Goal: Task Accomplishment & Management: Use online tool/utility

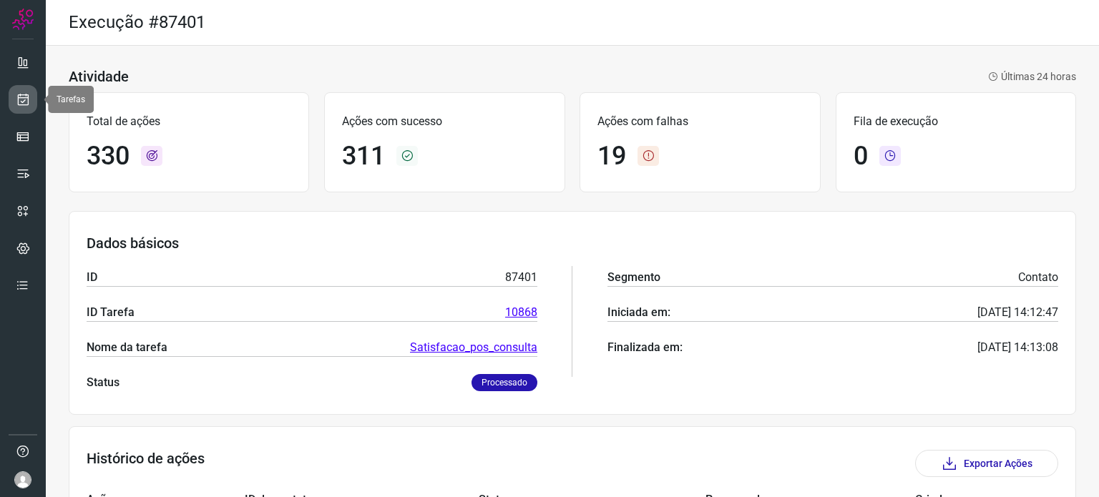
click at [20, 95] on icon at bounding box center [23, 99] width 15 height 14
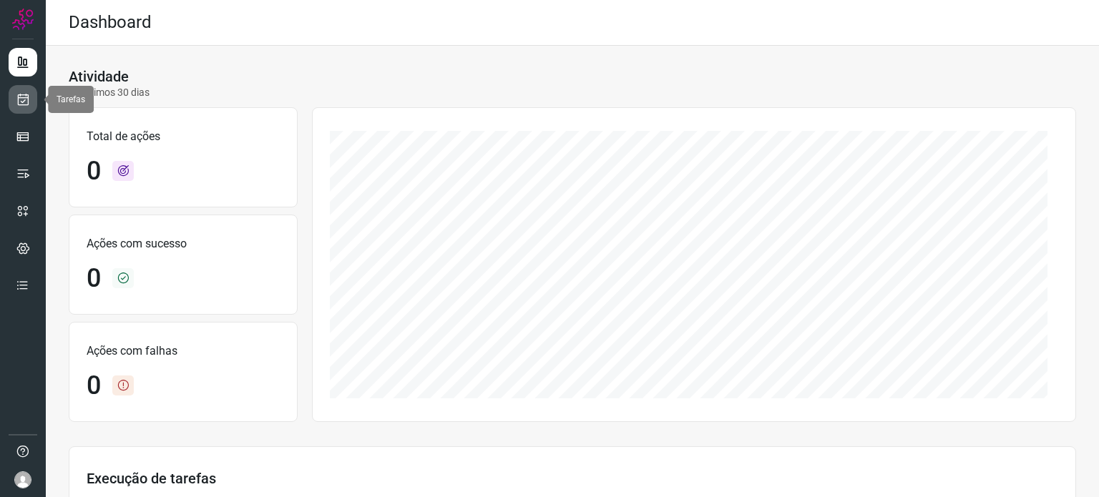
click at [26, 96] on icon at bounding box center [23, 99] width 15 height 14
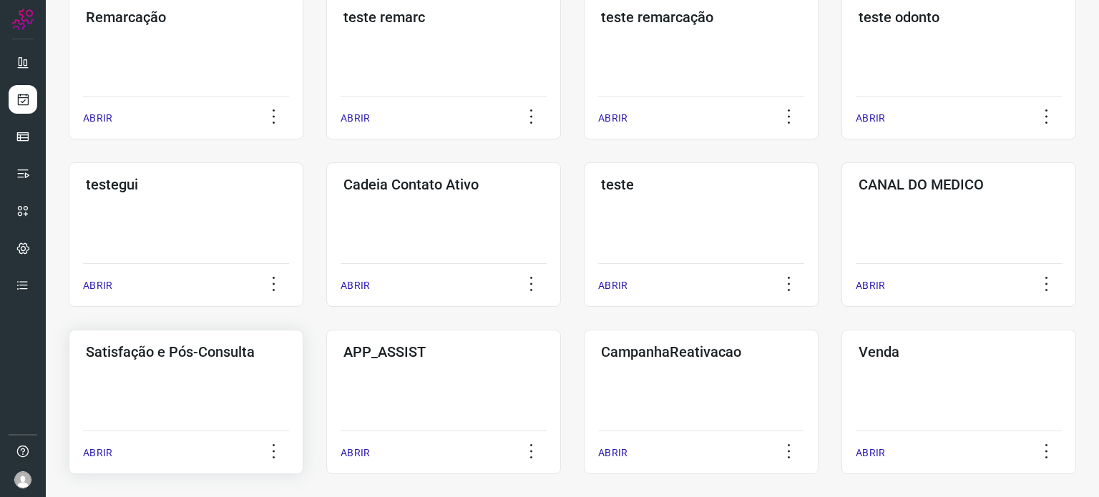
click at [195, 357] on h3 "Satisfação e Pós-Consulta" at bounding box center [186, 352] width 200 height 17
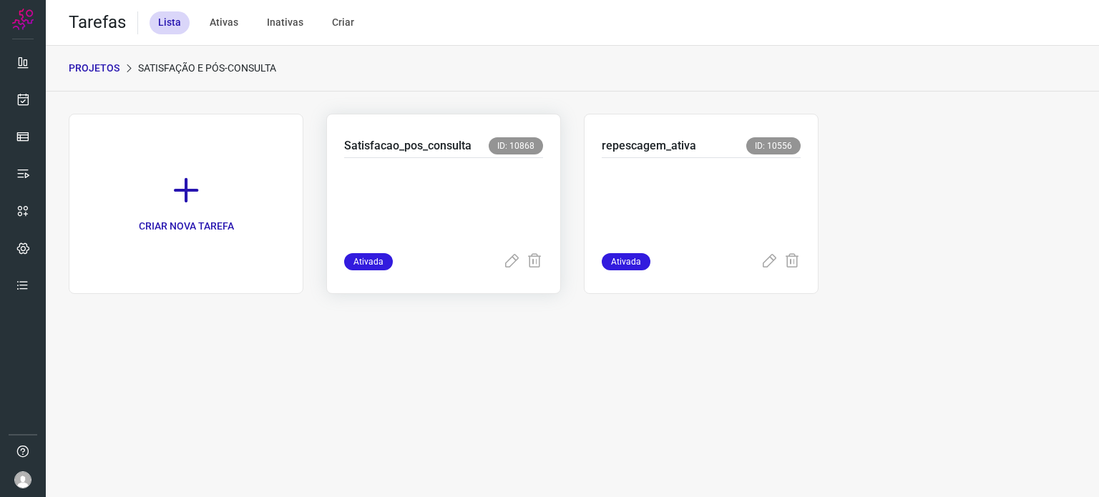
click at [487, 203] on p at bounding box center [443, 203] width 199 height 72
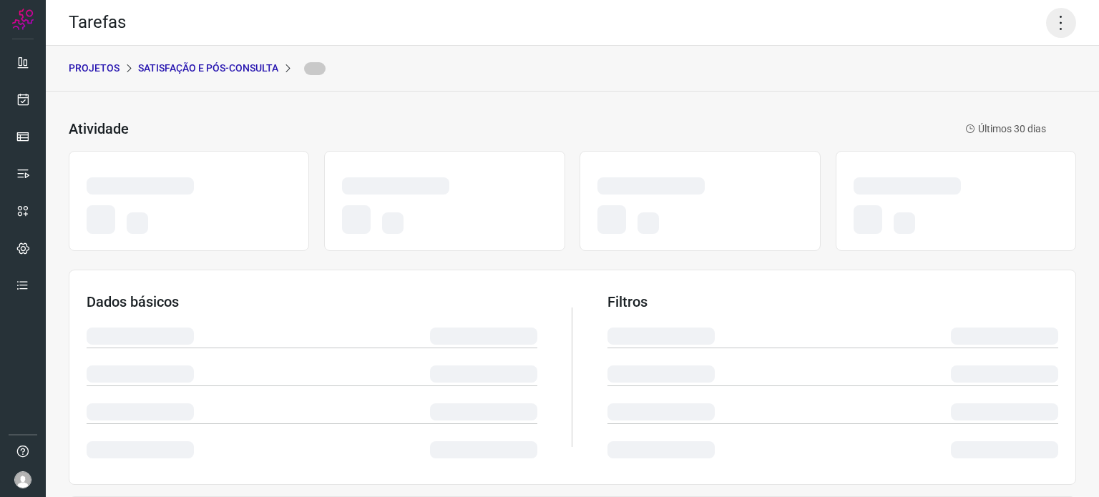
click at [1051, 22] on icon at bounding box center [1061, 23] width 30 height 30
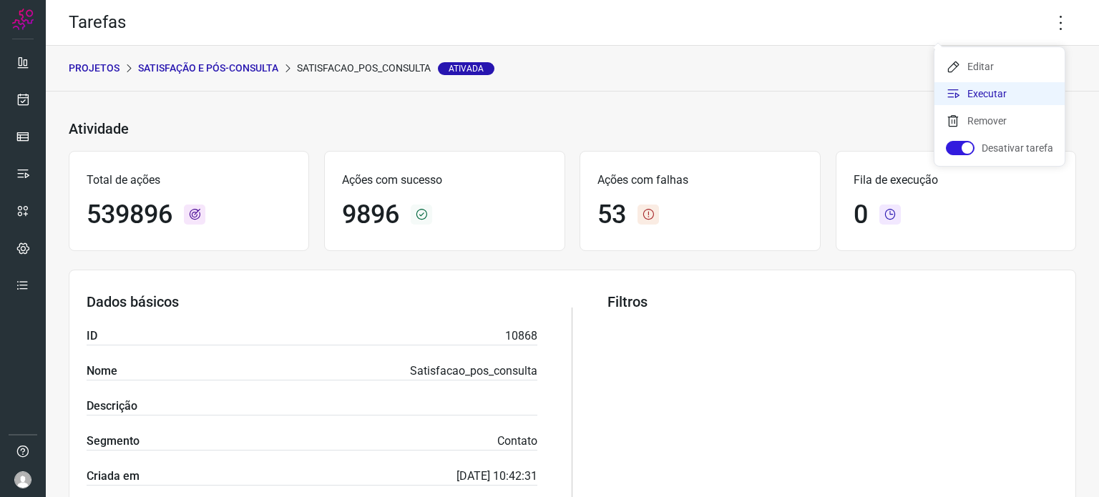
click at [993, 94] on li "Executar" at bounding box center [1000, 93] width 130 height 23
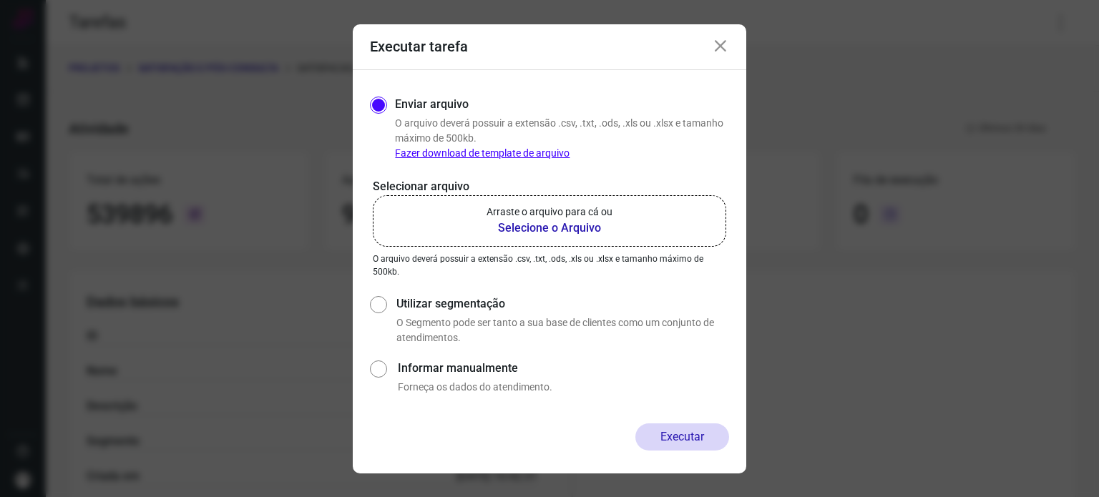
click at [636, 216] on label "Arraste o arquivo para cá ou Selecione o Arquivo" at bounding box center [550, 221] width 354 height 52
click at [0, 0] on input "Arraste o arquivo para cá ou Selecione o Arquivo" at bounding box center [0, 0] width 0 height 0
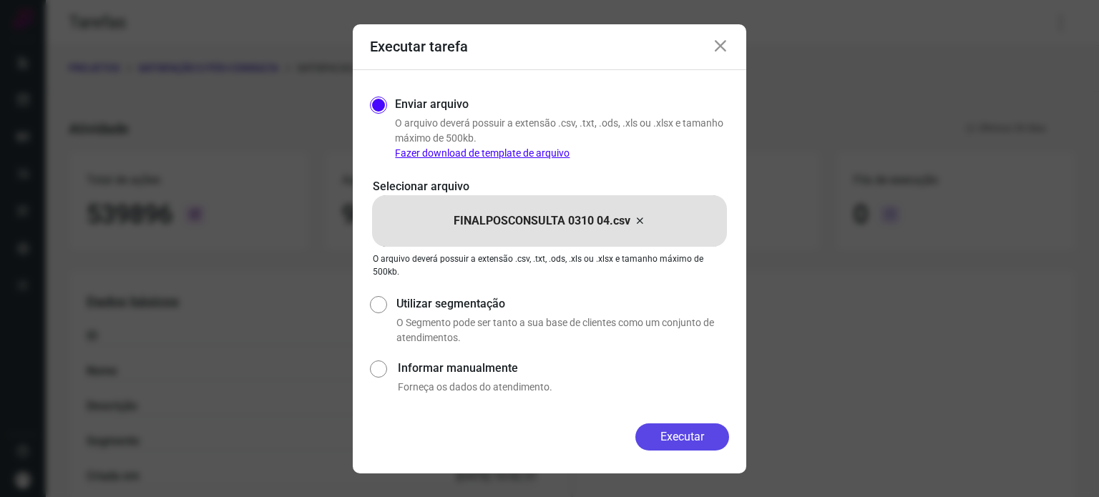
click at [681, 436] on button "Executar" at bounding box center [683, 437] width 94 height 27
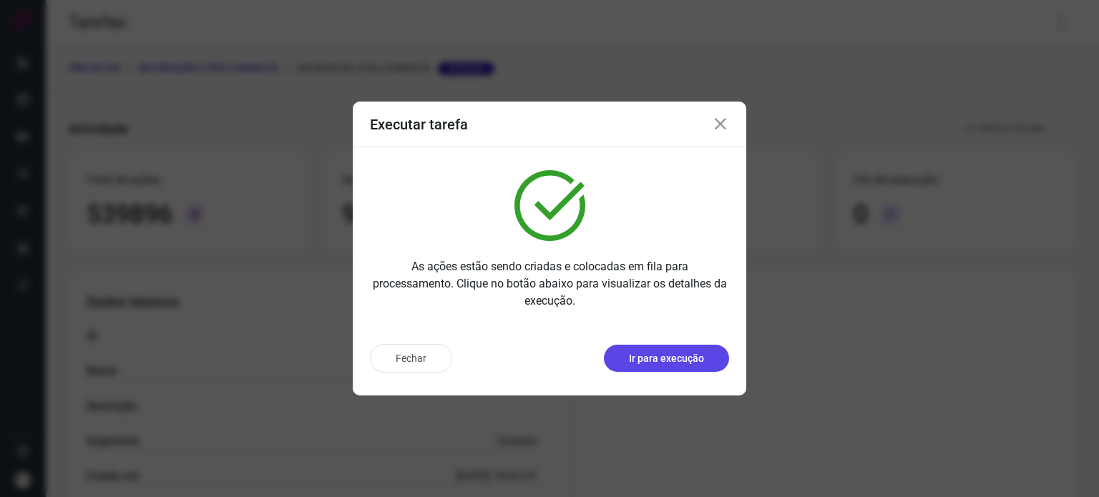
click at [669, 359] on p "Ir para execução" at bounding box center [666, 358] width 75 height 15
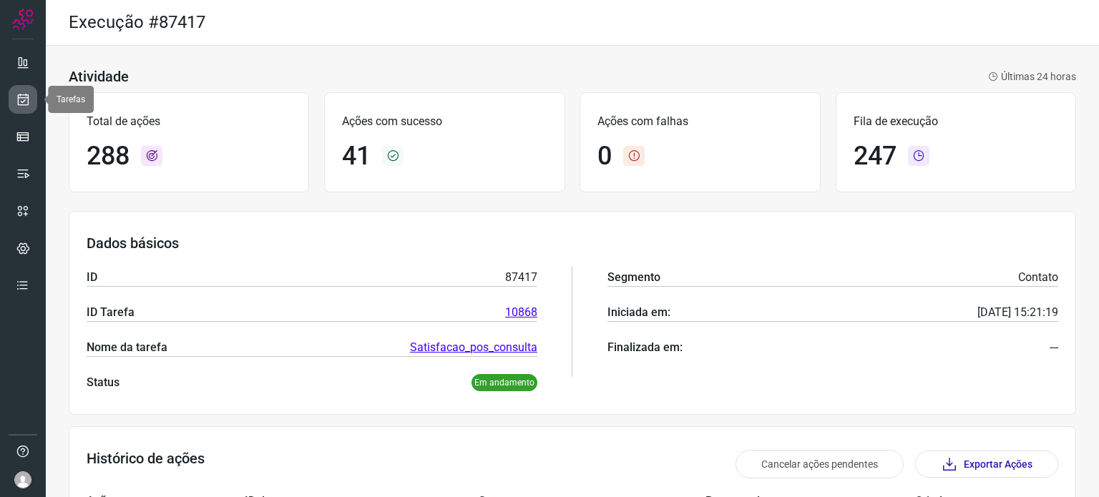
click at [26, 95] on icon at bounding box center [23, 99] width 15 height 14
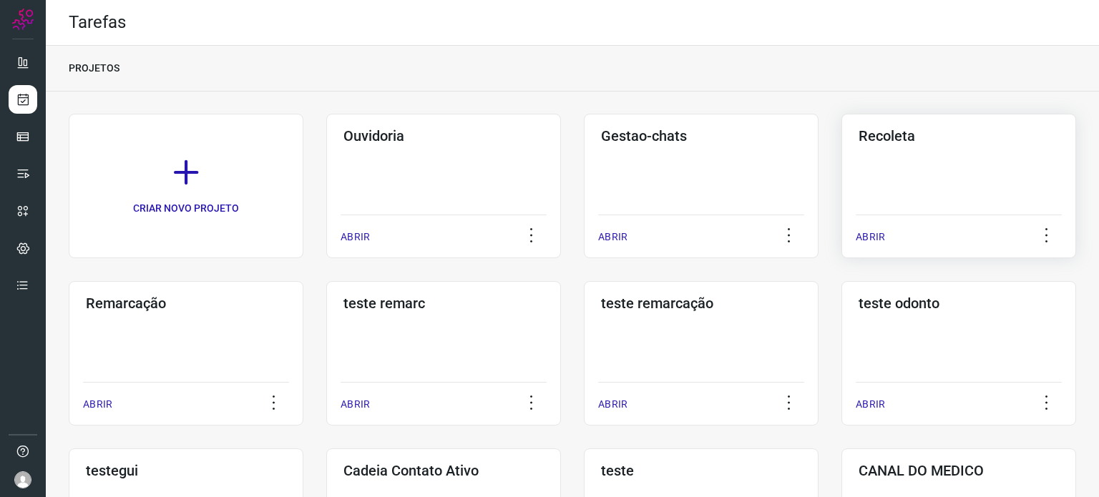
click at [903, 161] on div "Recoleta ABRIR" at bounding box center [959, 186] width 235 height 145
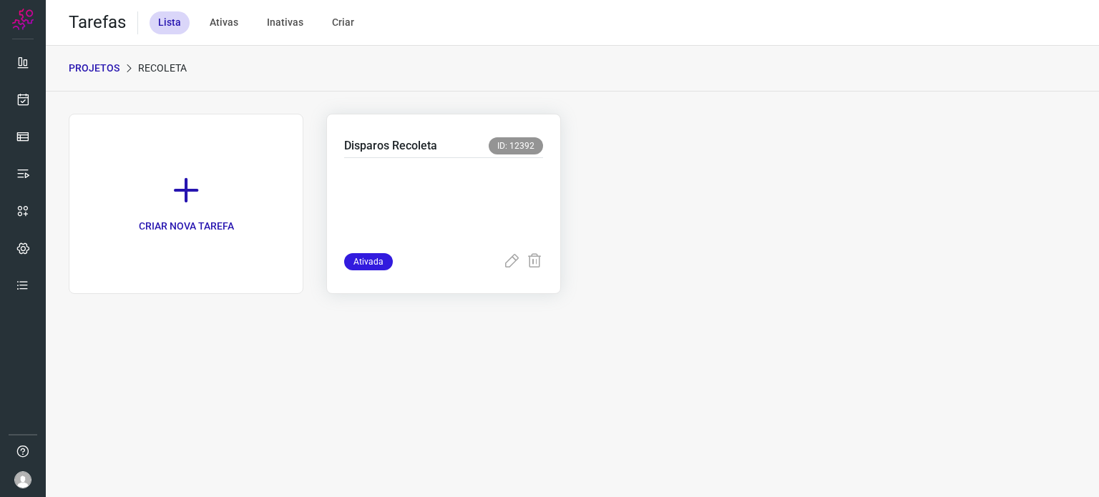
click at [475, 200] on p at bounding box center [443, 203] width 199 height 72
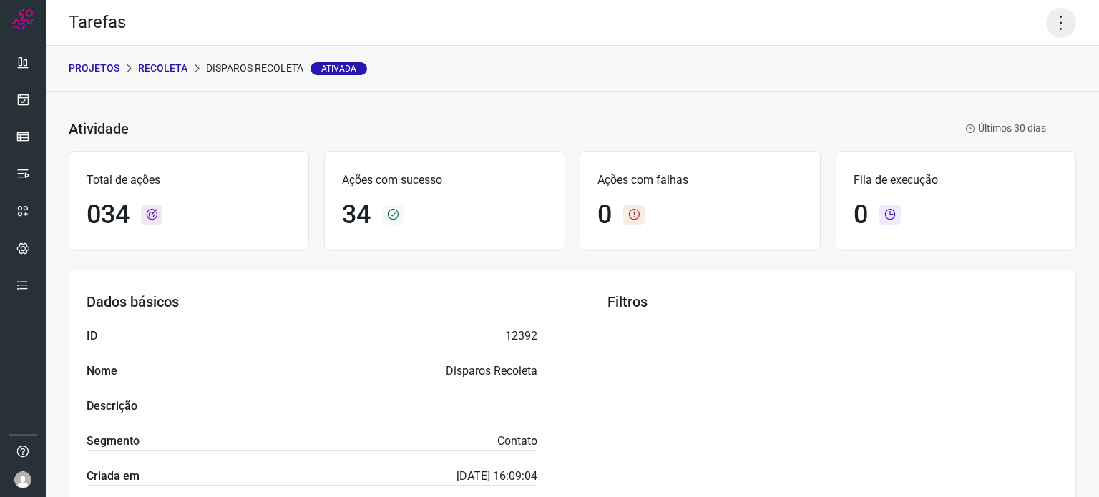
click at [1055, 28] on icon at bounding box center [1061, 23] width 30 height 30
click at [980, 95] on li "Executar" at bounding box center [1000, 93] width 130 height 23
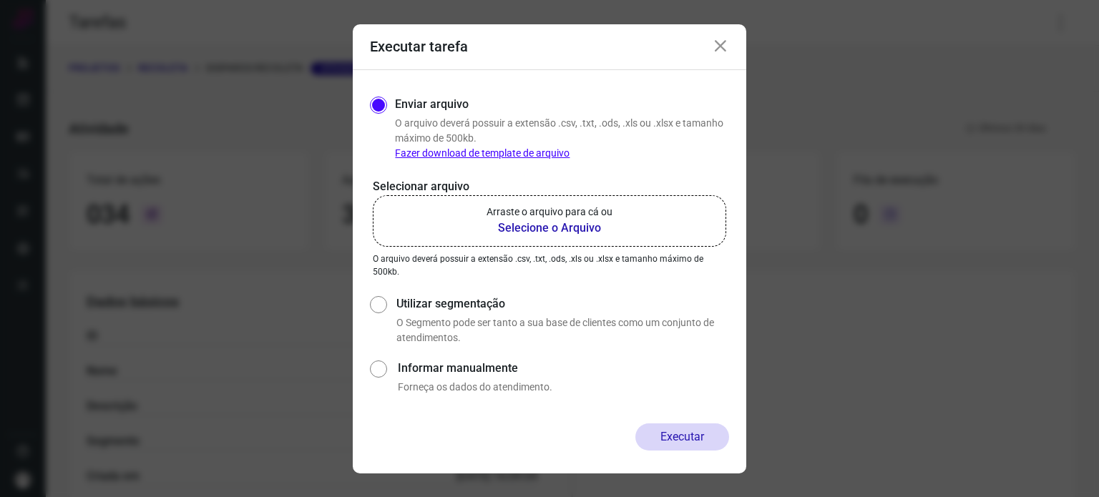
click at [576, 203] on label "Arraste o arquivo para cá ou Selecione o Arquivo" at bounding box center [550, 221] width 354 height 52
click at [0, 0] on input "Arraste o arquivo para cá ou Selecione o Arquivo" at bounding box center [0, 0] width 0 height 0
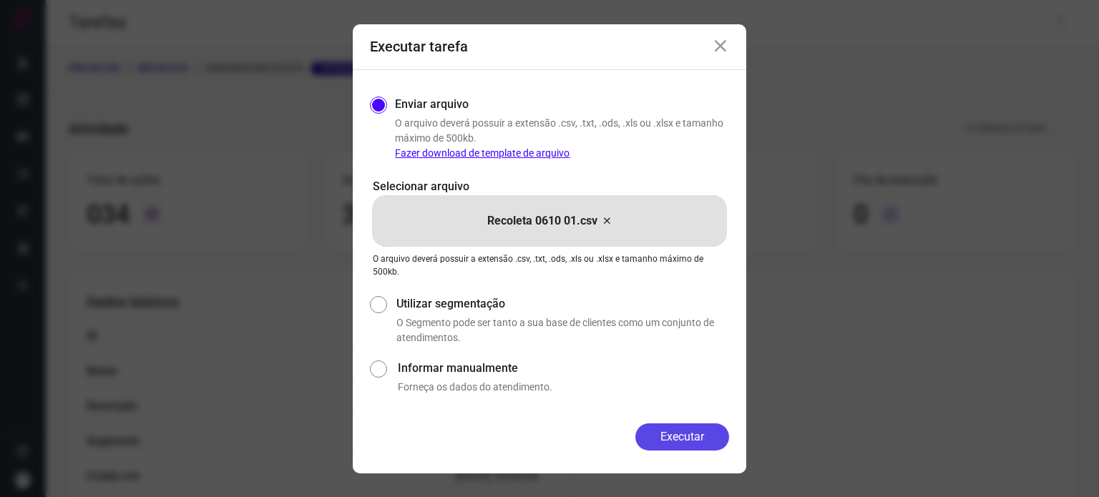
click at [667, 437] on button "Executar" at bounding box center [683, 437] width 94 height 27
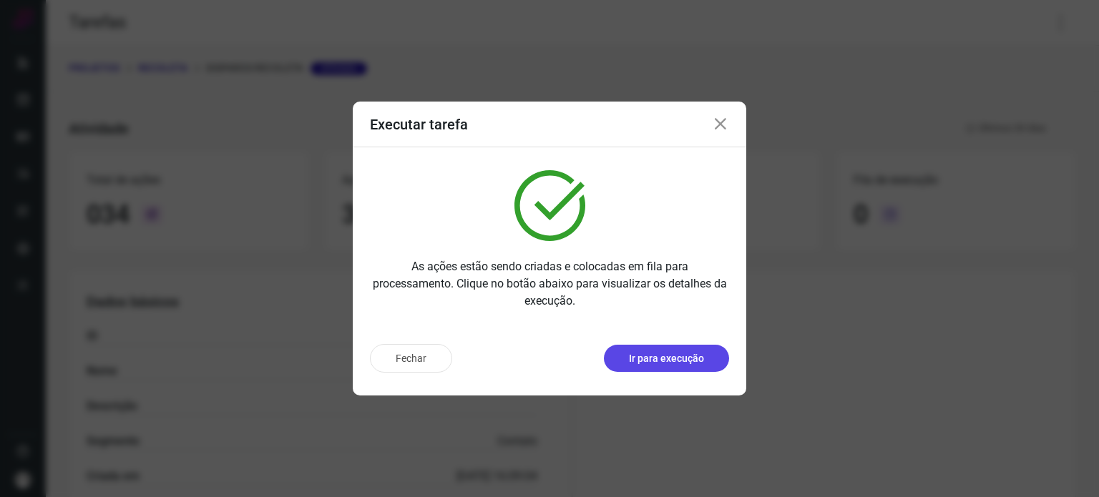
click at [673, 364] on p "Ir para execução" at bounding box center [666, 358] width 75 height 15
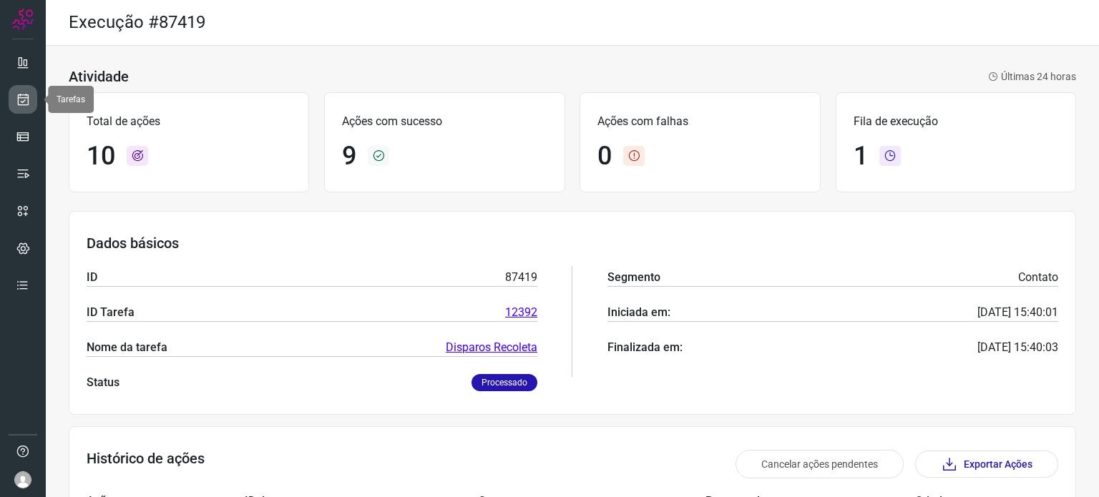
click at [19, 97] on icon at bounding box center [23, 99] width 15 height 14
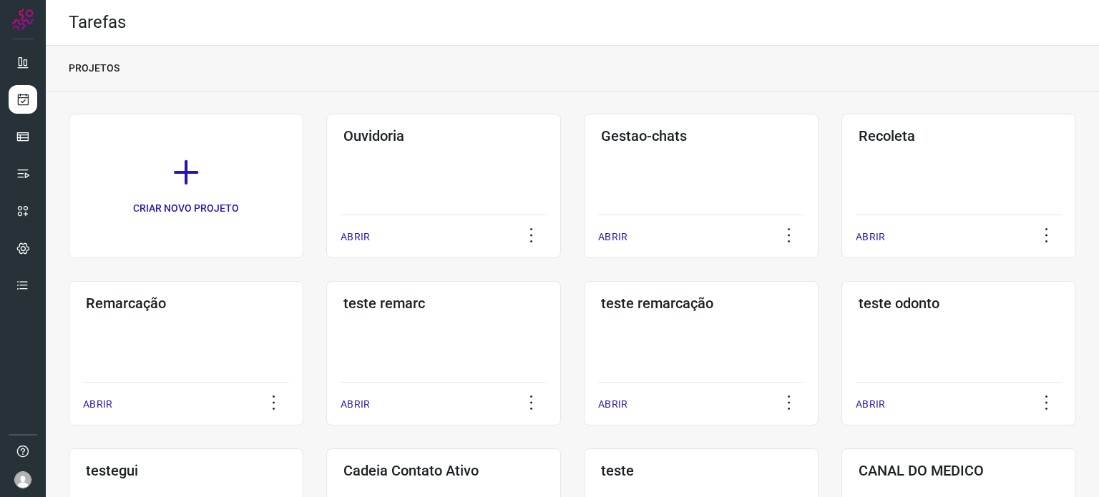
scroll to position [215, 0]
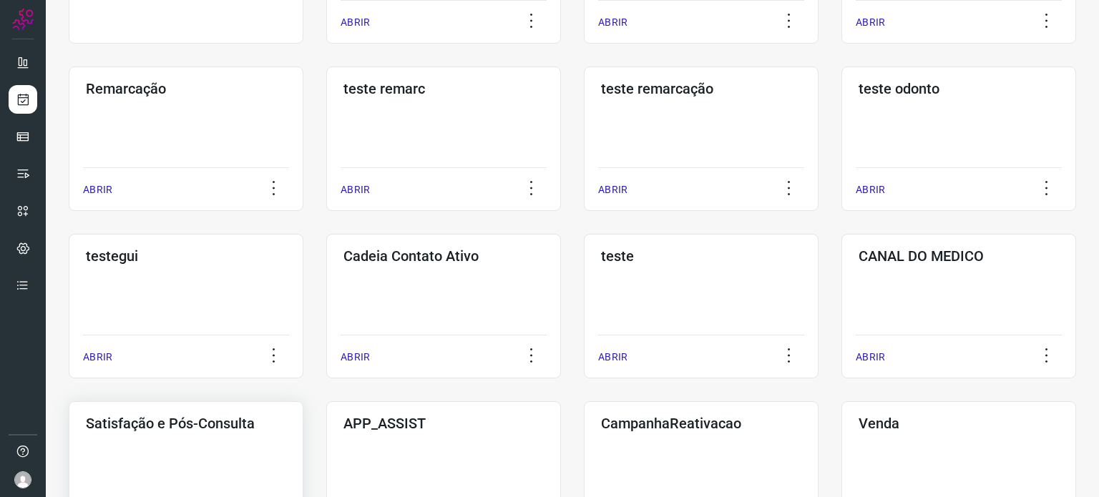
click at [190, 445] on div "Satisfação e Pós-Consulta ABRIR" at bounding box center [186, 474] width 235 height 145
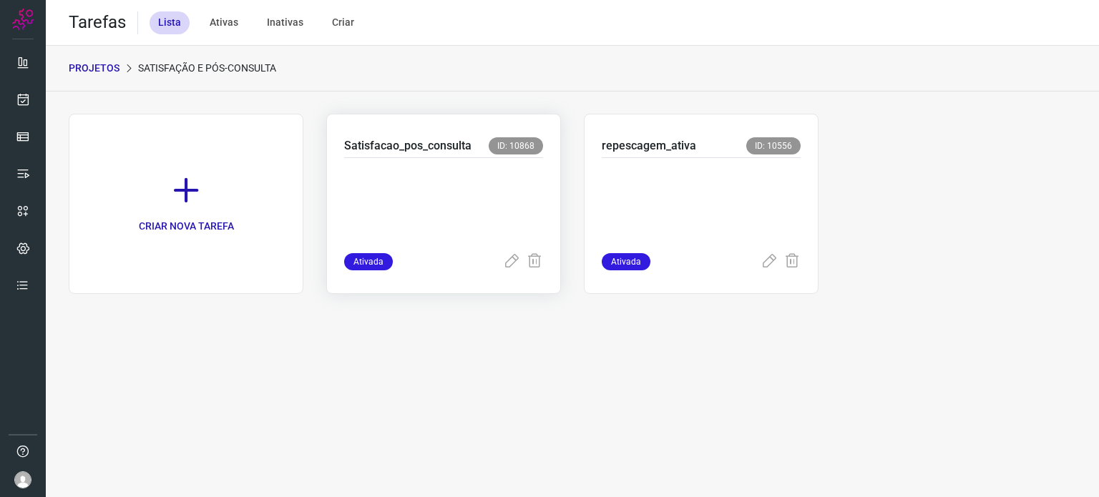
click at [450, 177] on p at bounding box center [443, 203] width 199 height 72
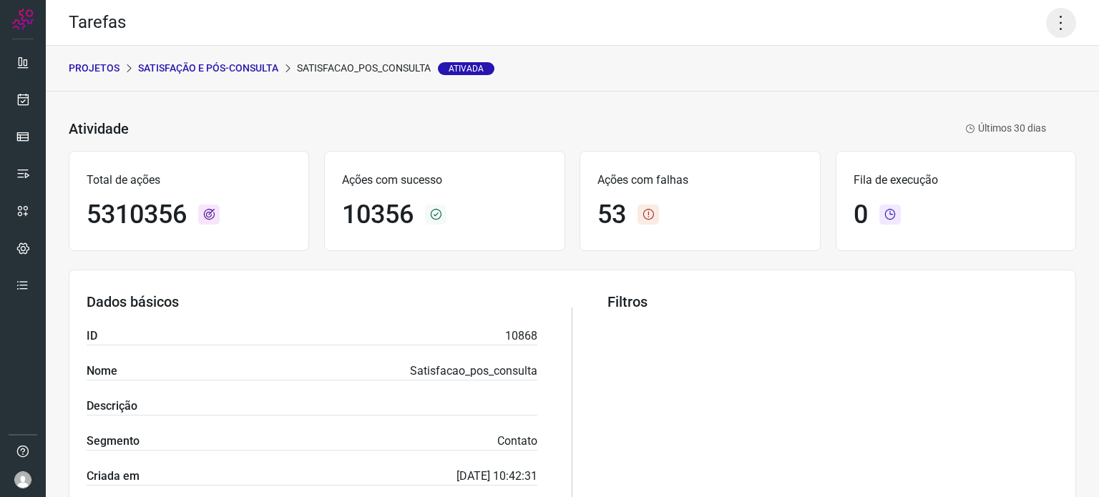
click at [1049, 22] on icon at bounding box center [1061, 23] width 30 height 30
click at [985, 94] on li "Executar" at bounding box center [1000, 93] width 130 height 23
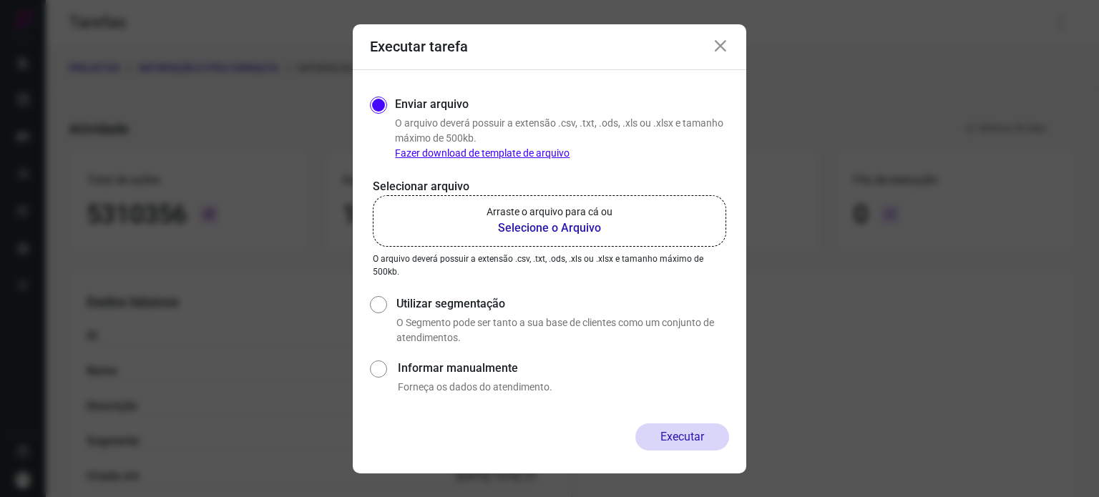
click at [548, 209] on p "Arraste o arquivo para cá ou" at bounding box center [550, 212] width 126 height 15
click at [0, 0] on input "Arraste o arquivo para cá ou Selecione o Arquivo" at bounding box center [0, 0] width 0 height 0
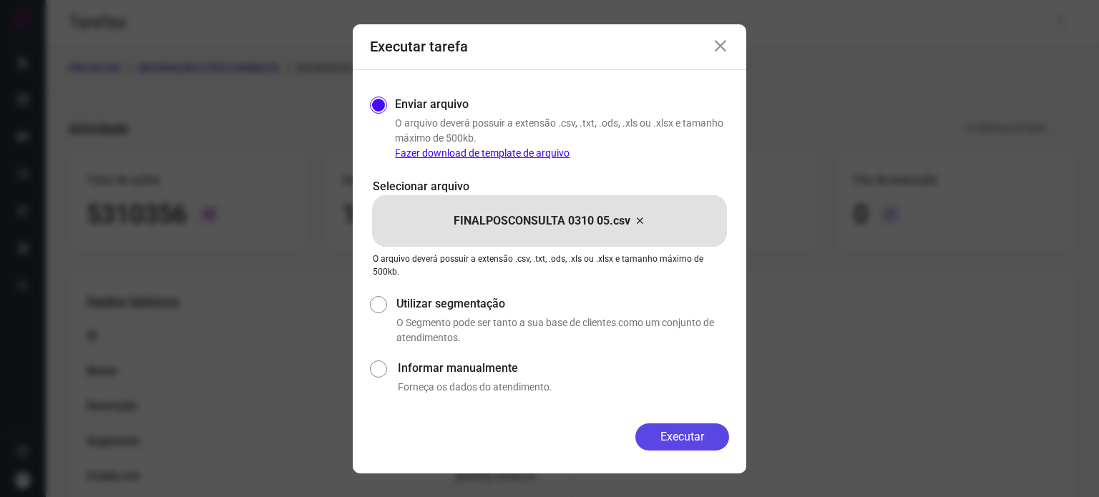
click at [664, 437] on button "Executar" at bounding box center [683, 437] width 94 height 27
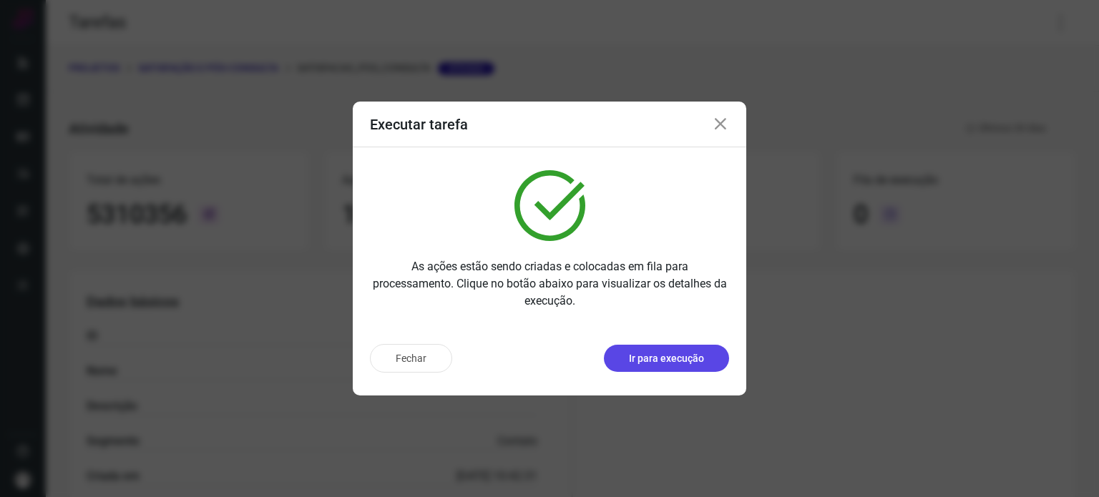
click at [707, 346] on button "Ir para execução" at bounding box center [666, 358] width 125 height 27
